Goal: Information Seeking & Learning: Learn about a topic

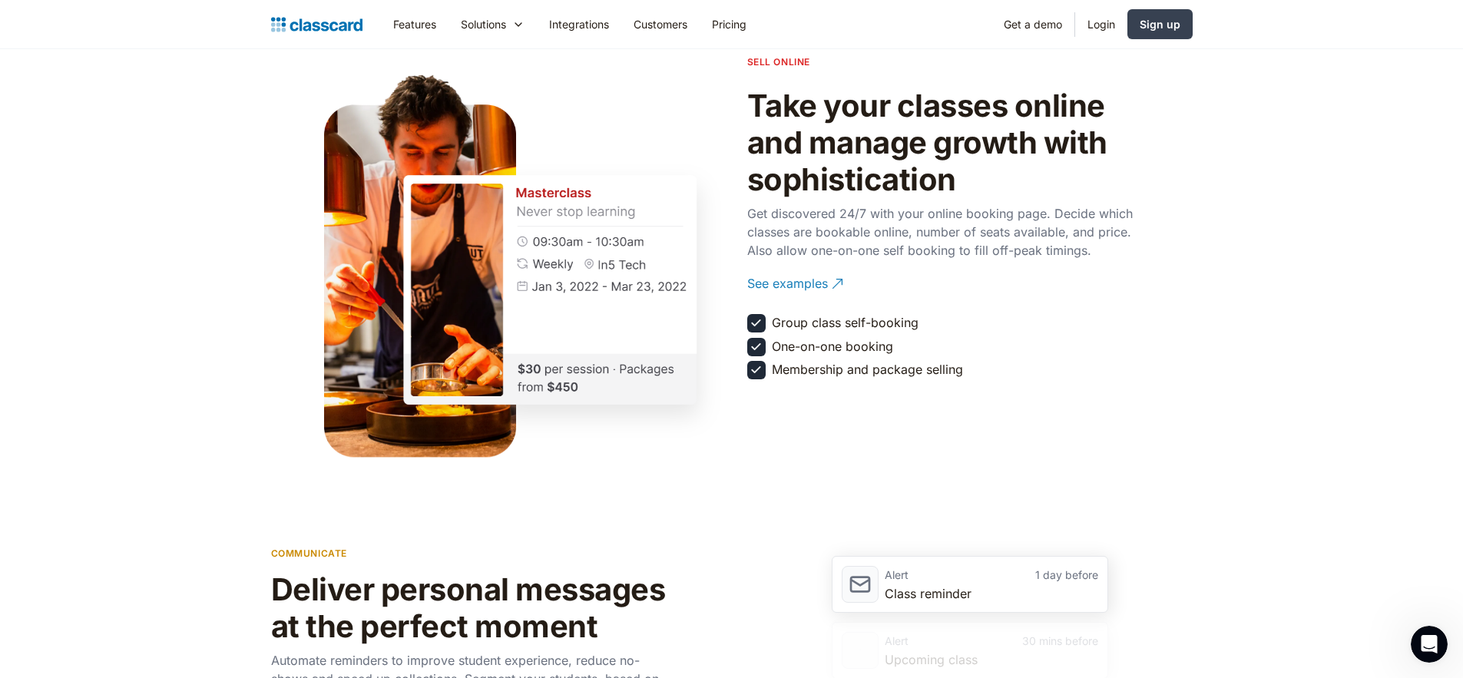
scroll to position [1704, 0]
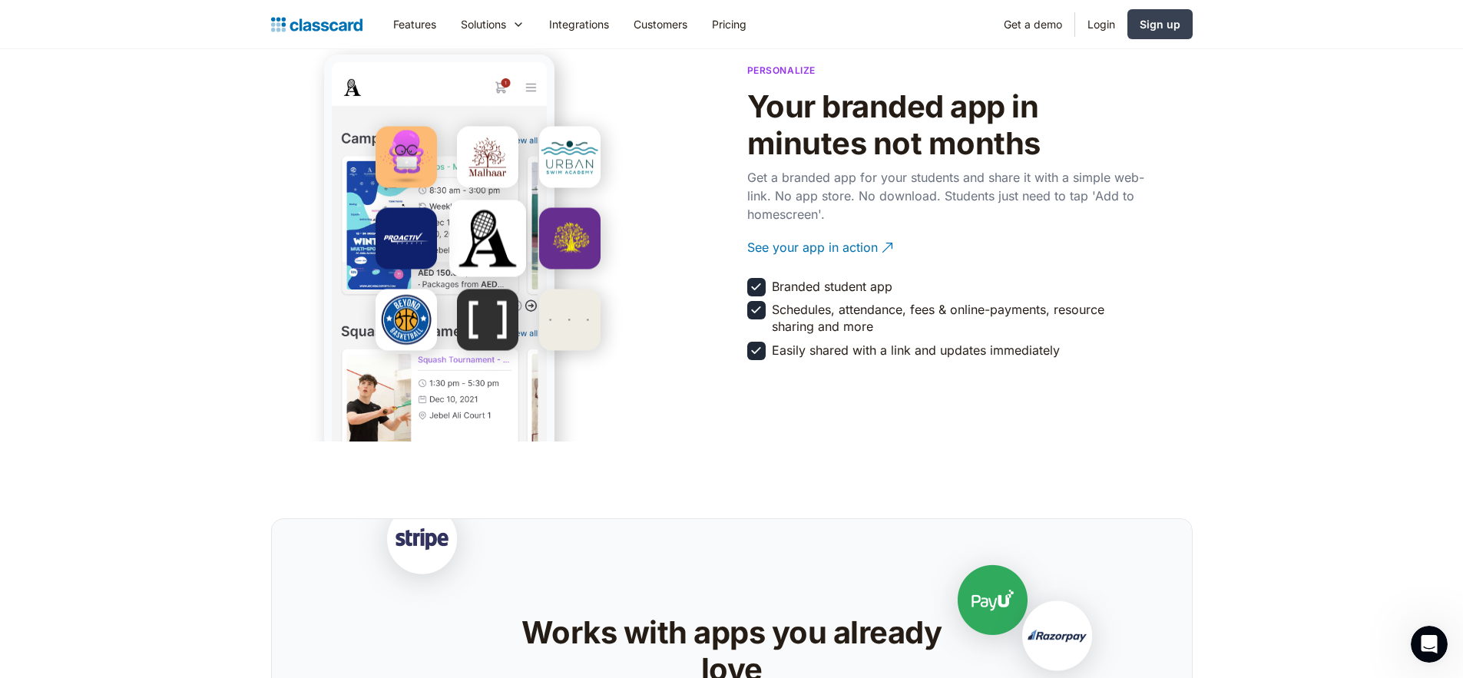
scroll to position [2662, 0]
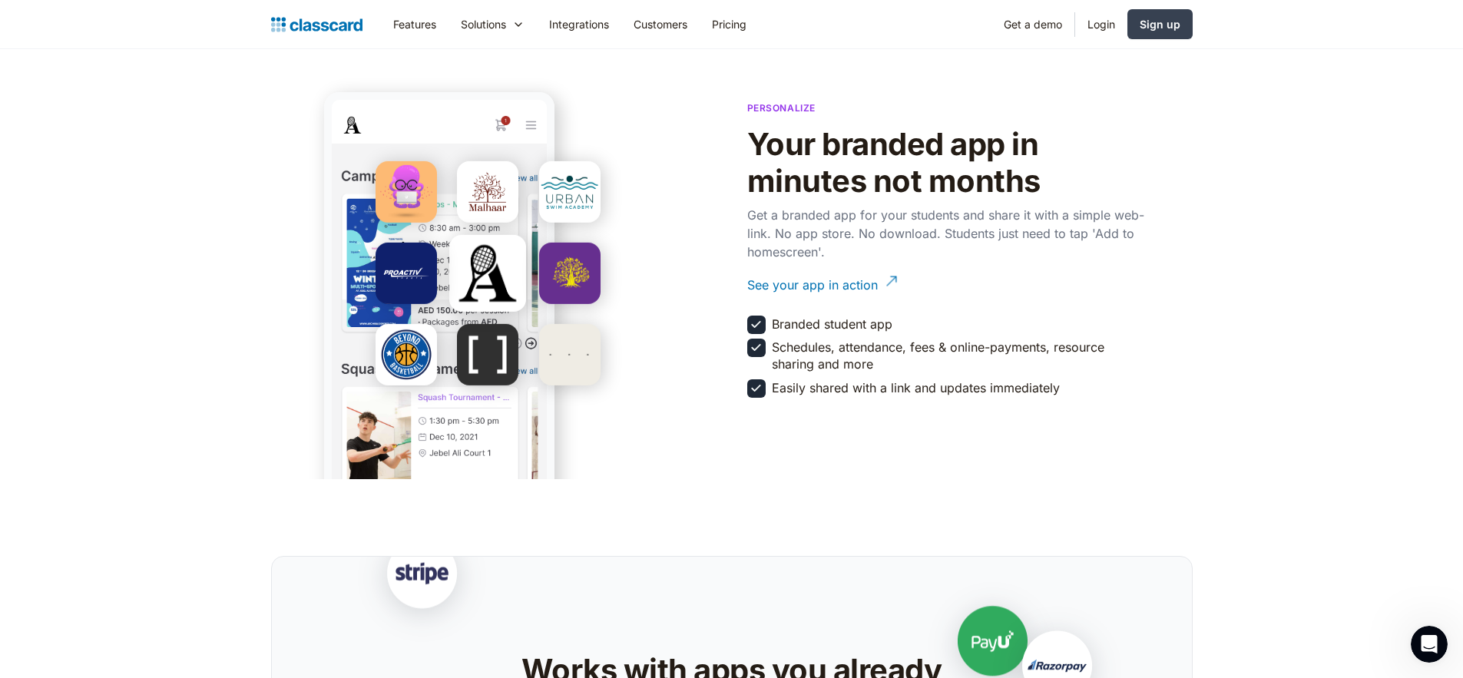
click at [1289, 257] on section "Personalize Your branded app in minutes not months Get a branded app for your s…" at bounding box center [731, 247] width 1463 height 464
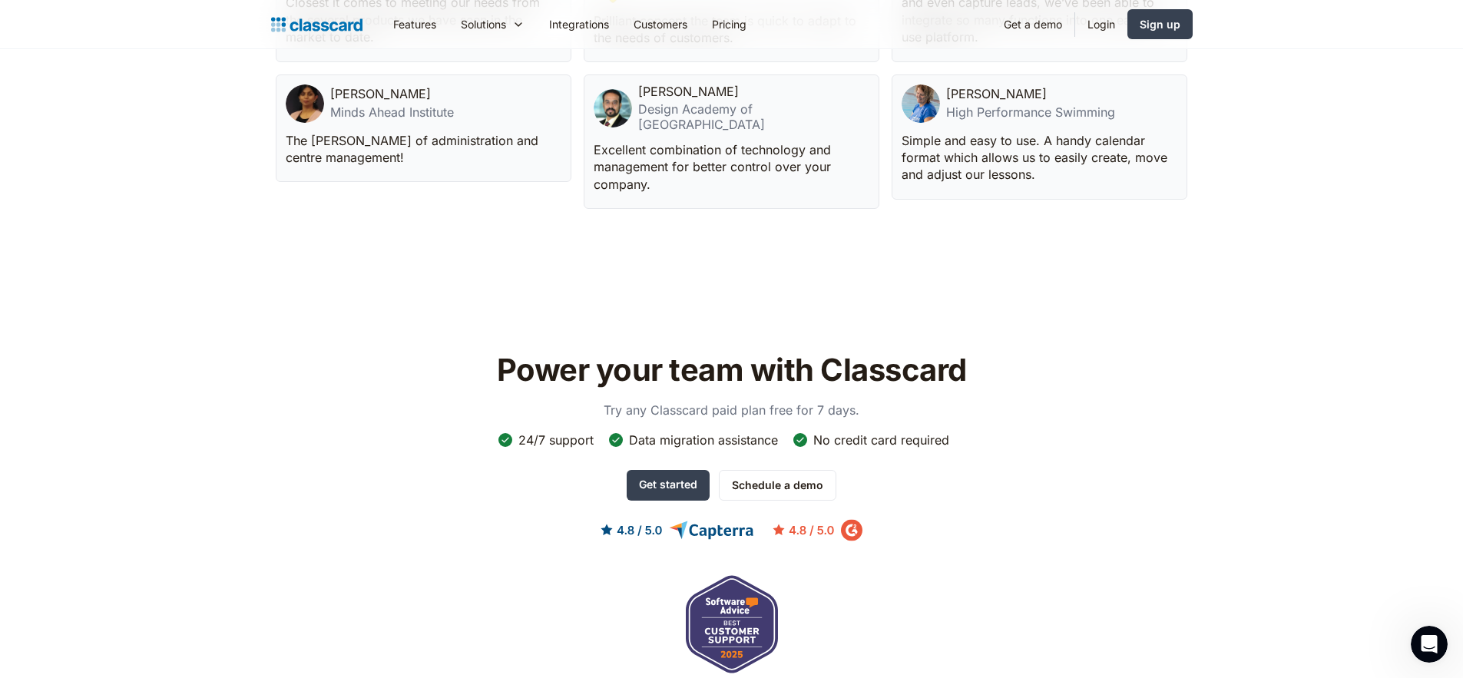
scroll to position [5076, 0]
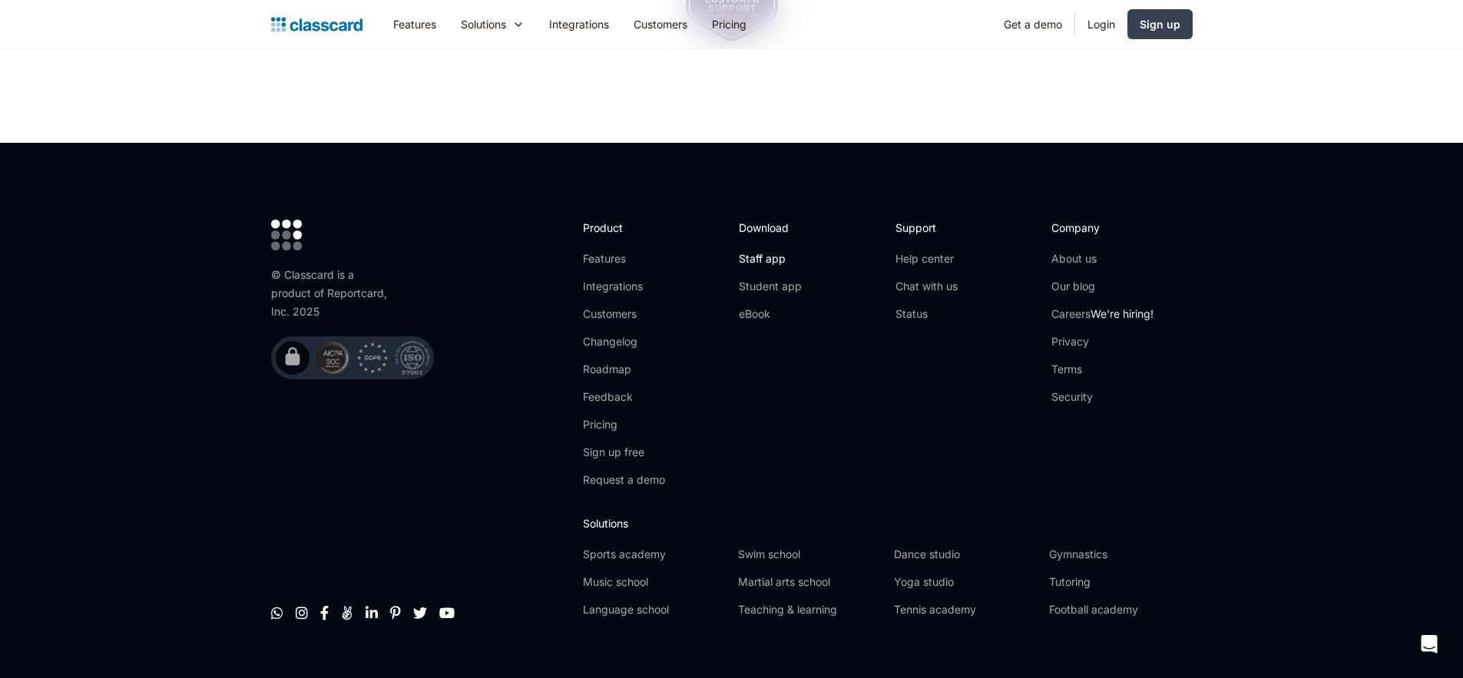
click at [764, 251] on link "Staff app" at bounding box center [770, 258] width 63 height 15
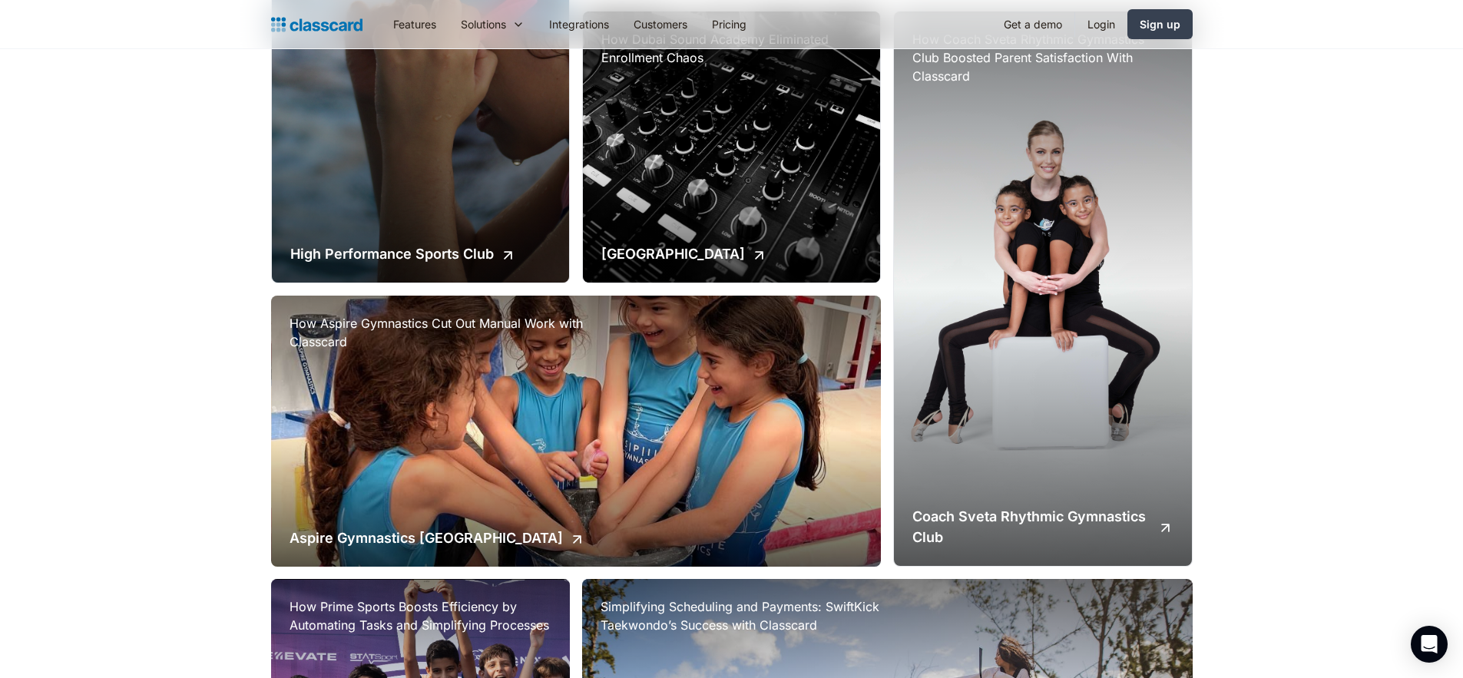
scroll to position [1524, 0]
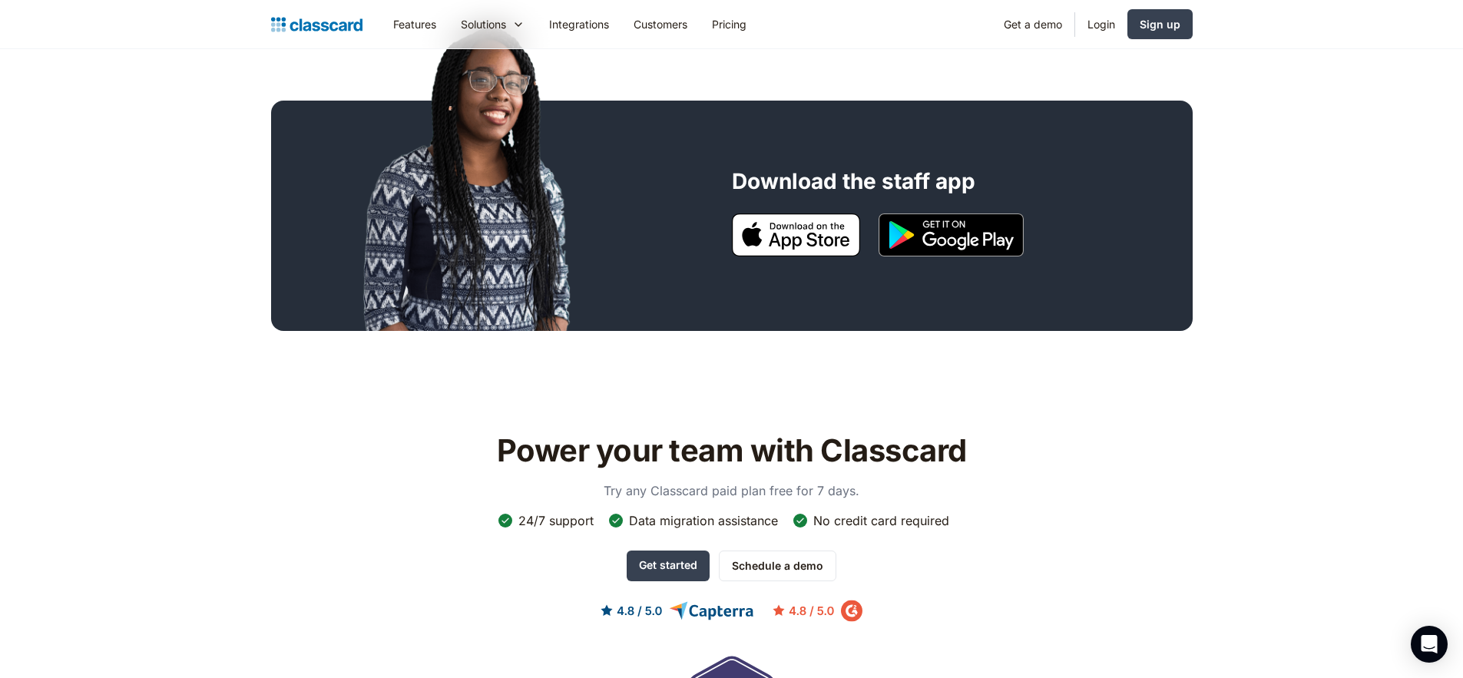
scroll to position [1275, 0]
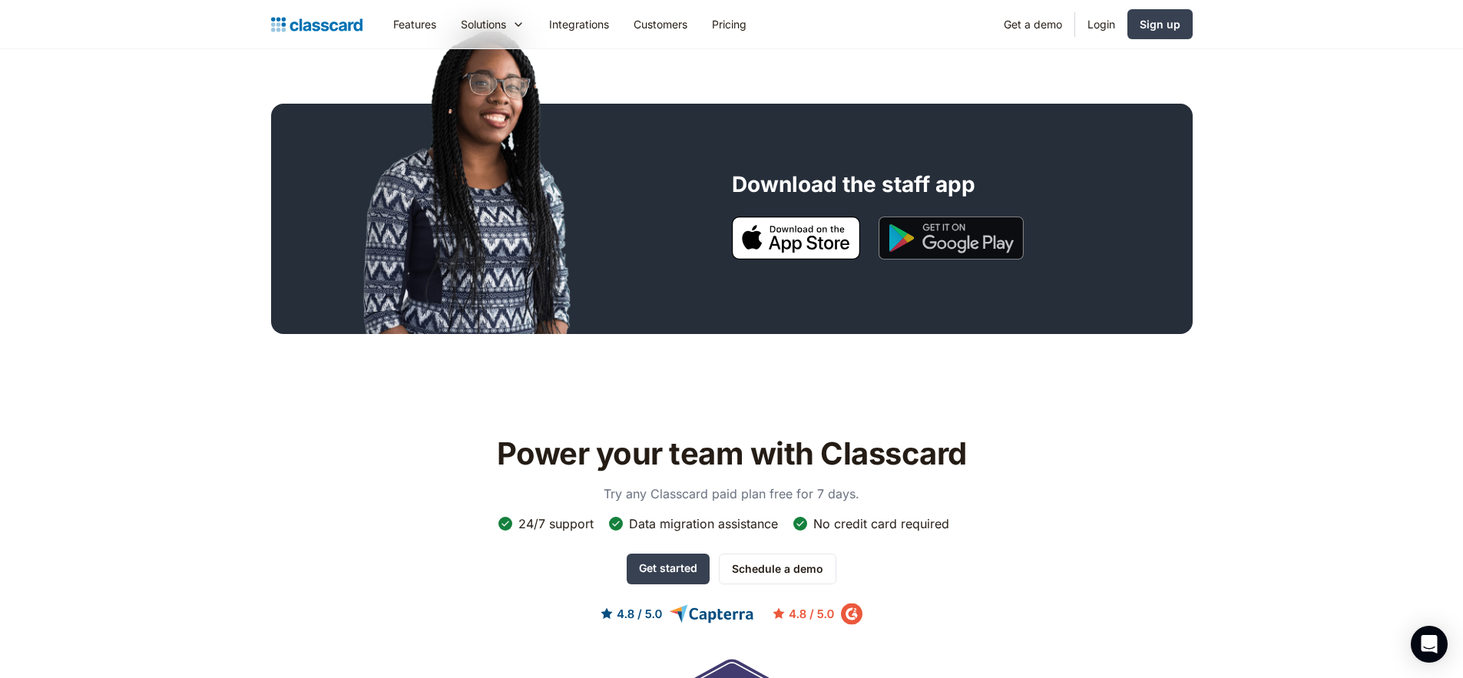
click at [916, 237] on img at bounding box center [951, 238] width 145 height 43
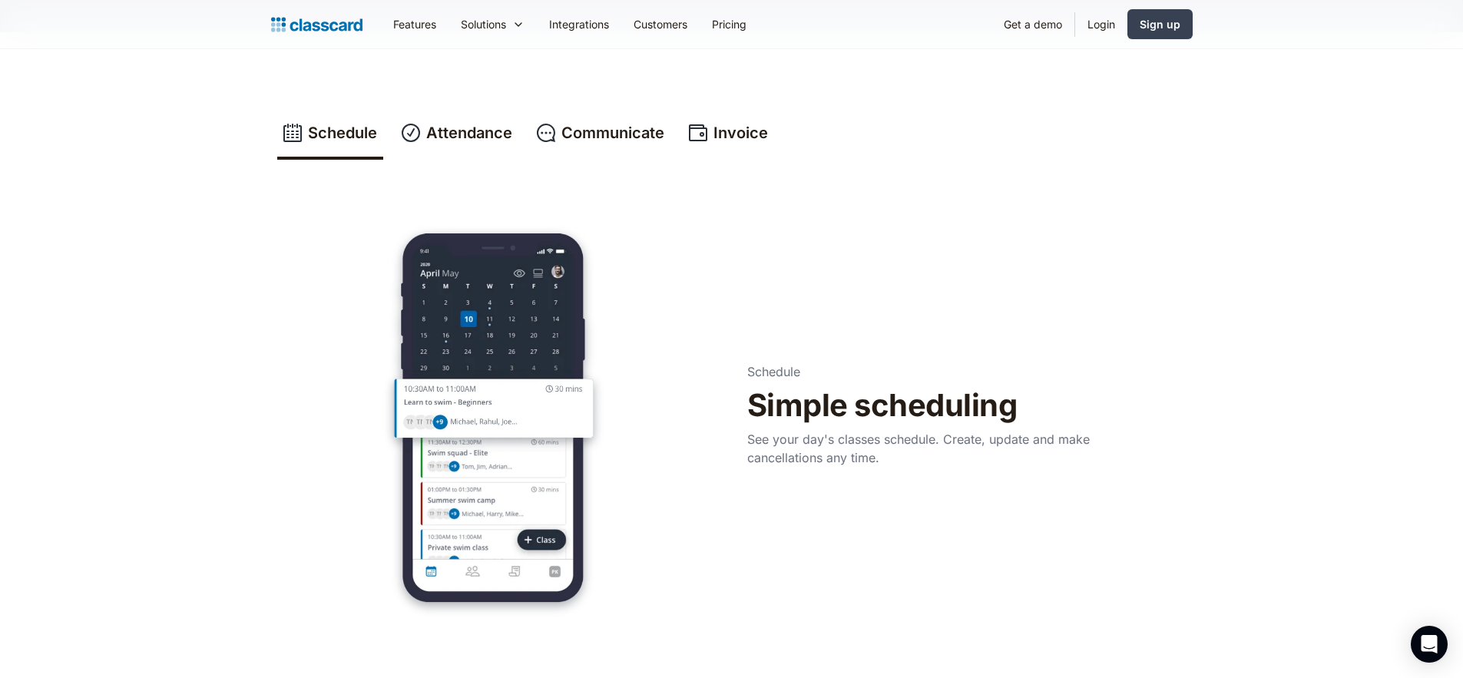
scroll to position [0, 0]
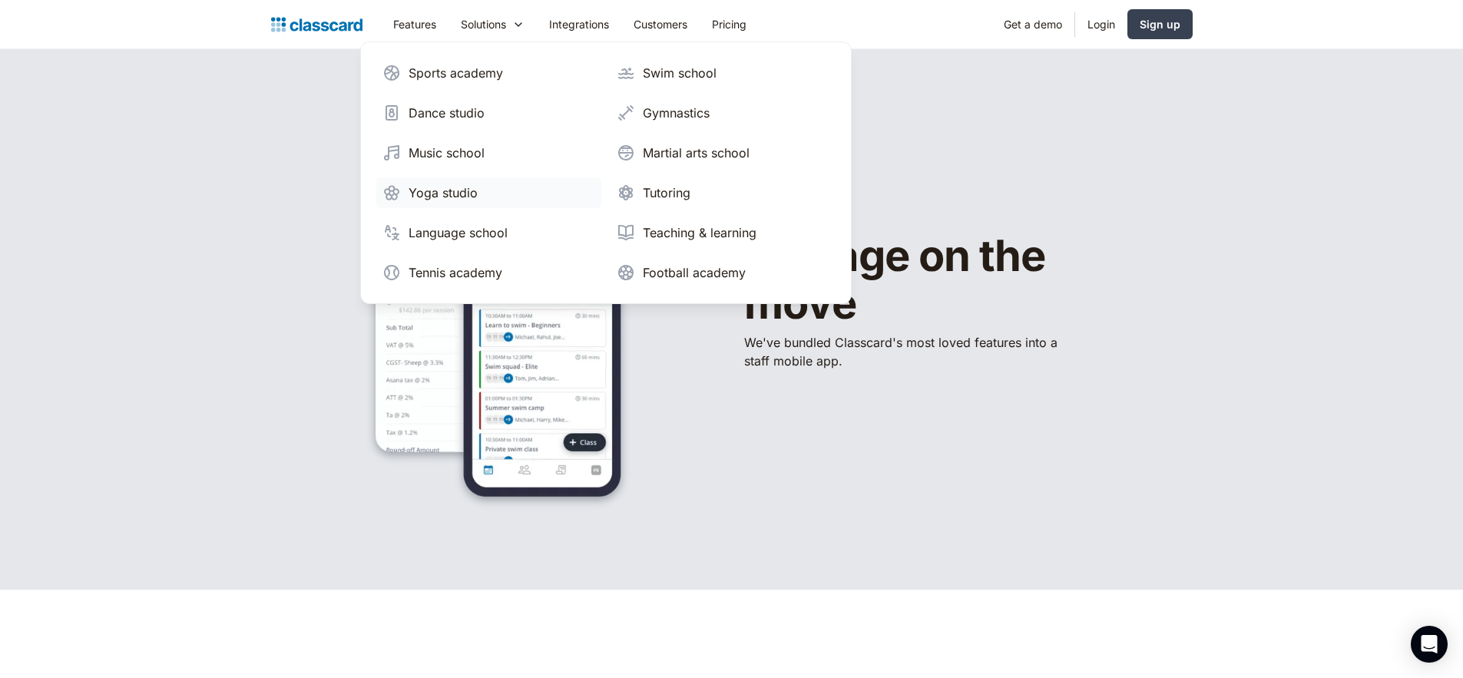
click at [455, 196] on div "Yoga studio" at bounding box center [443, 193] width 69 height 18
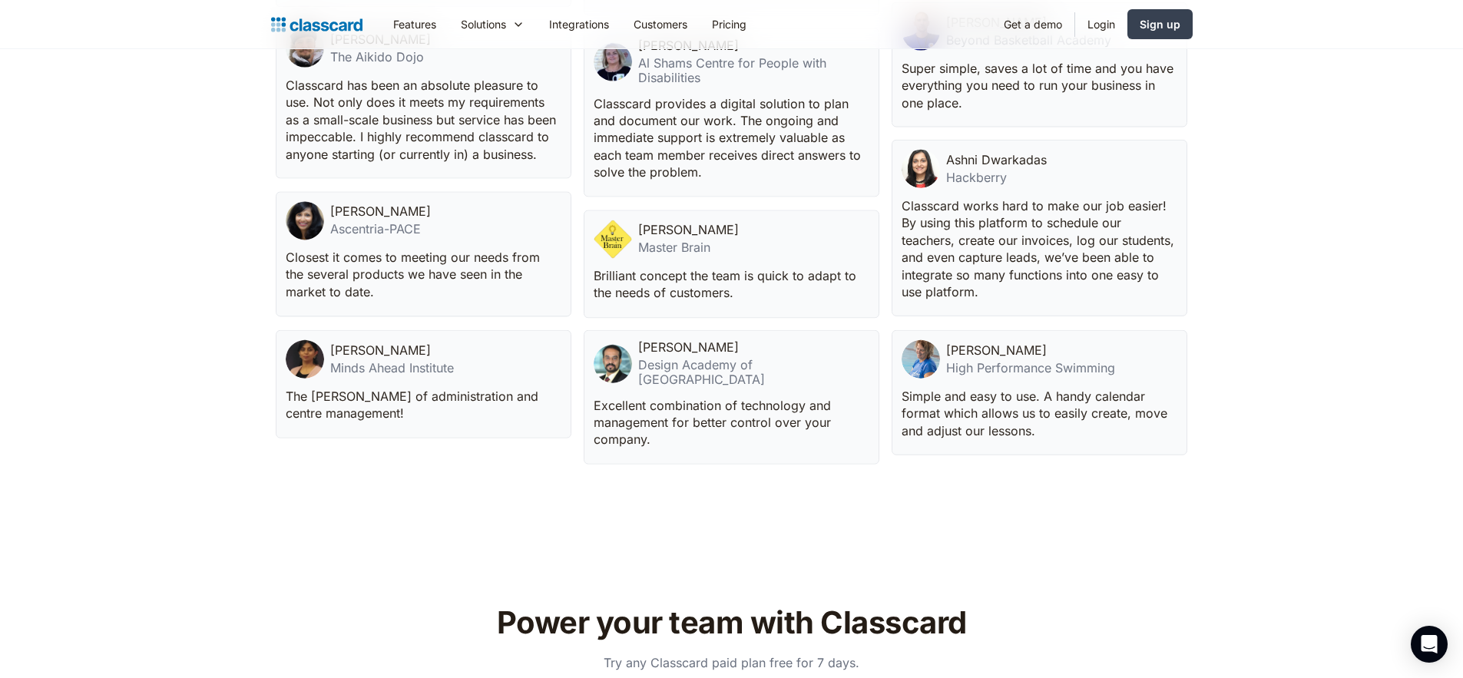
scroll to position [5131, 0]
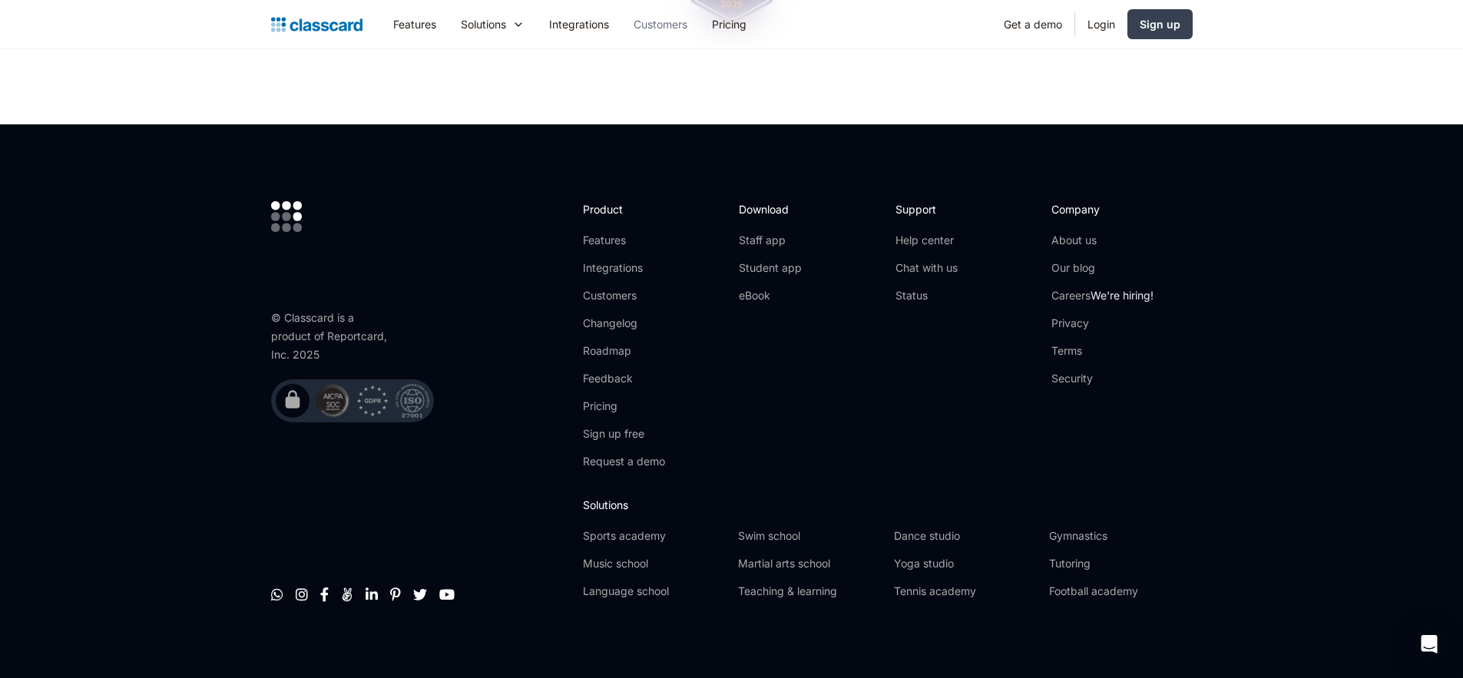
click at [677, 21] on link "Customers" at bounding box center [660, 24] width 78 height 35
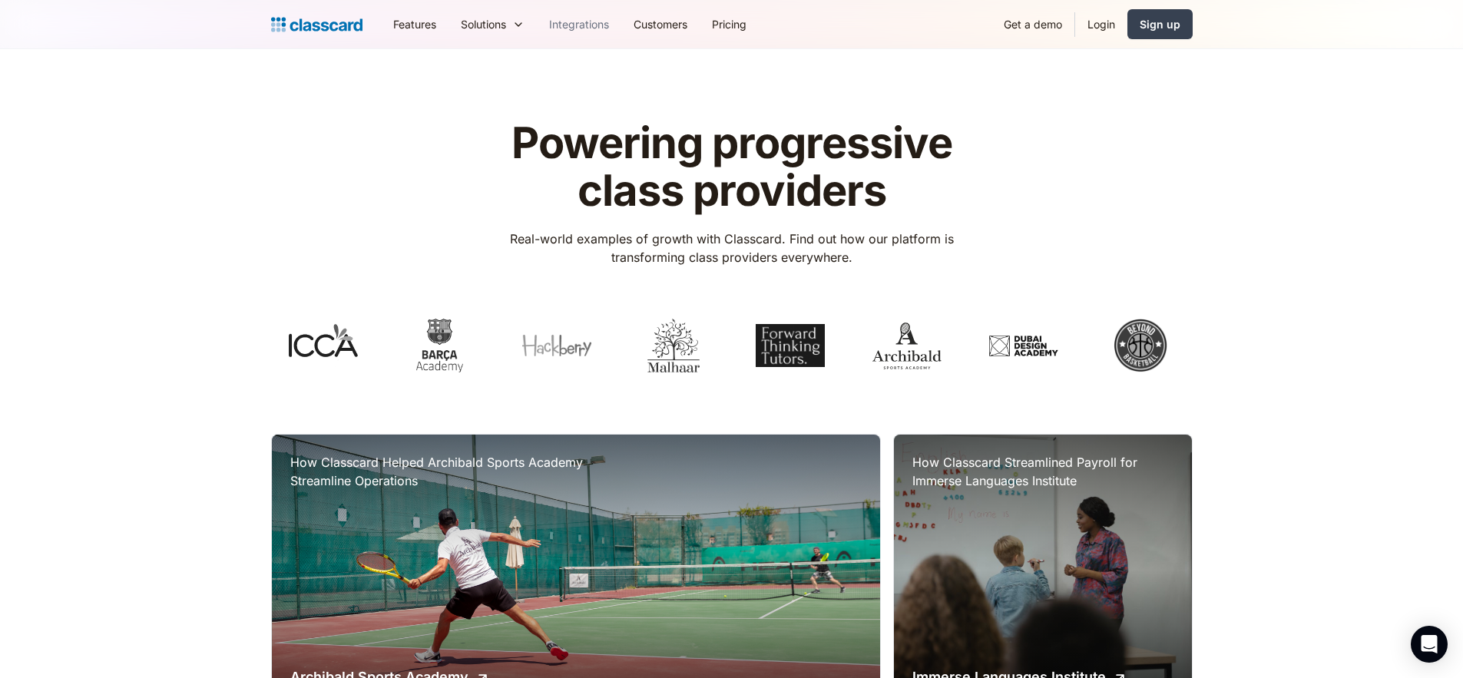
click at [604, 32] on link "Integrations" at bounding box center [579, 24] width 84 height 35
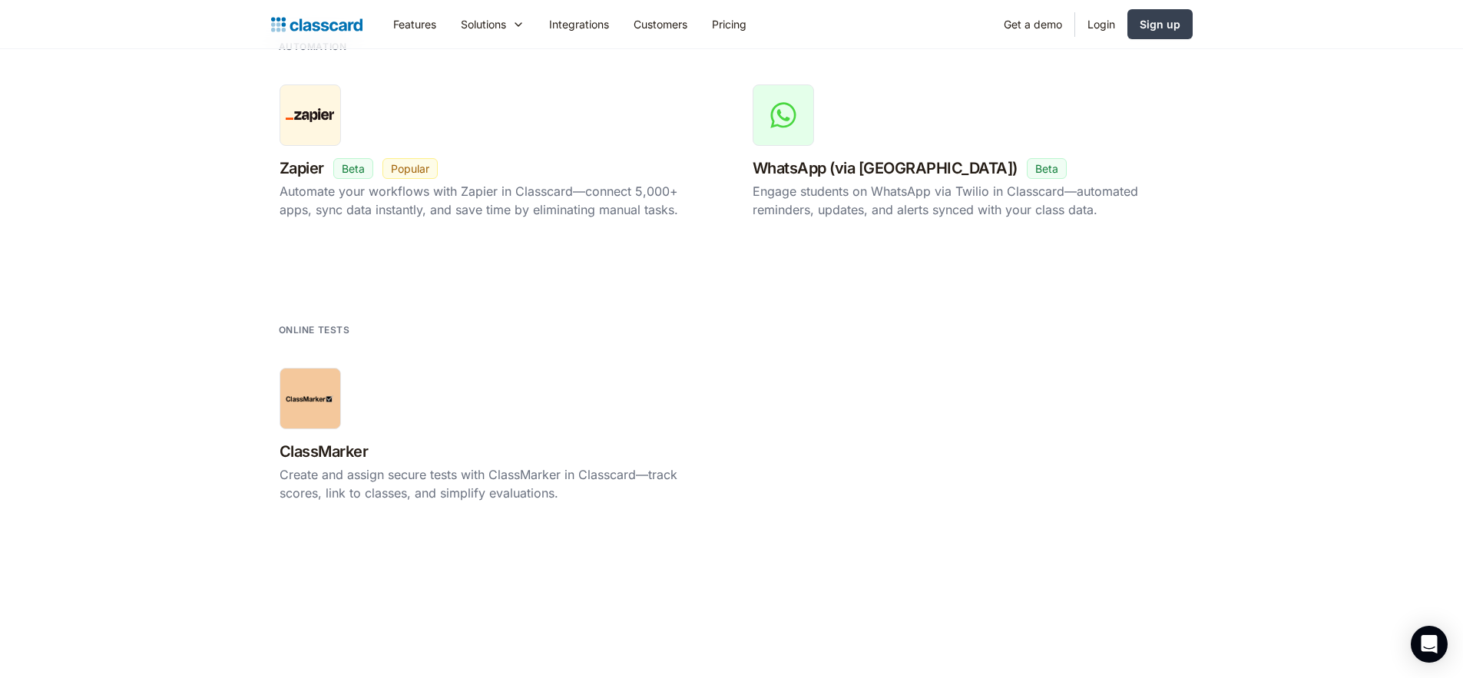
scroll to position [3718, 0]
